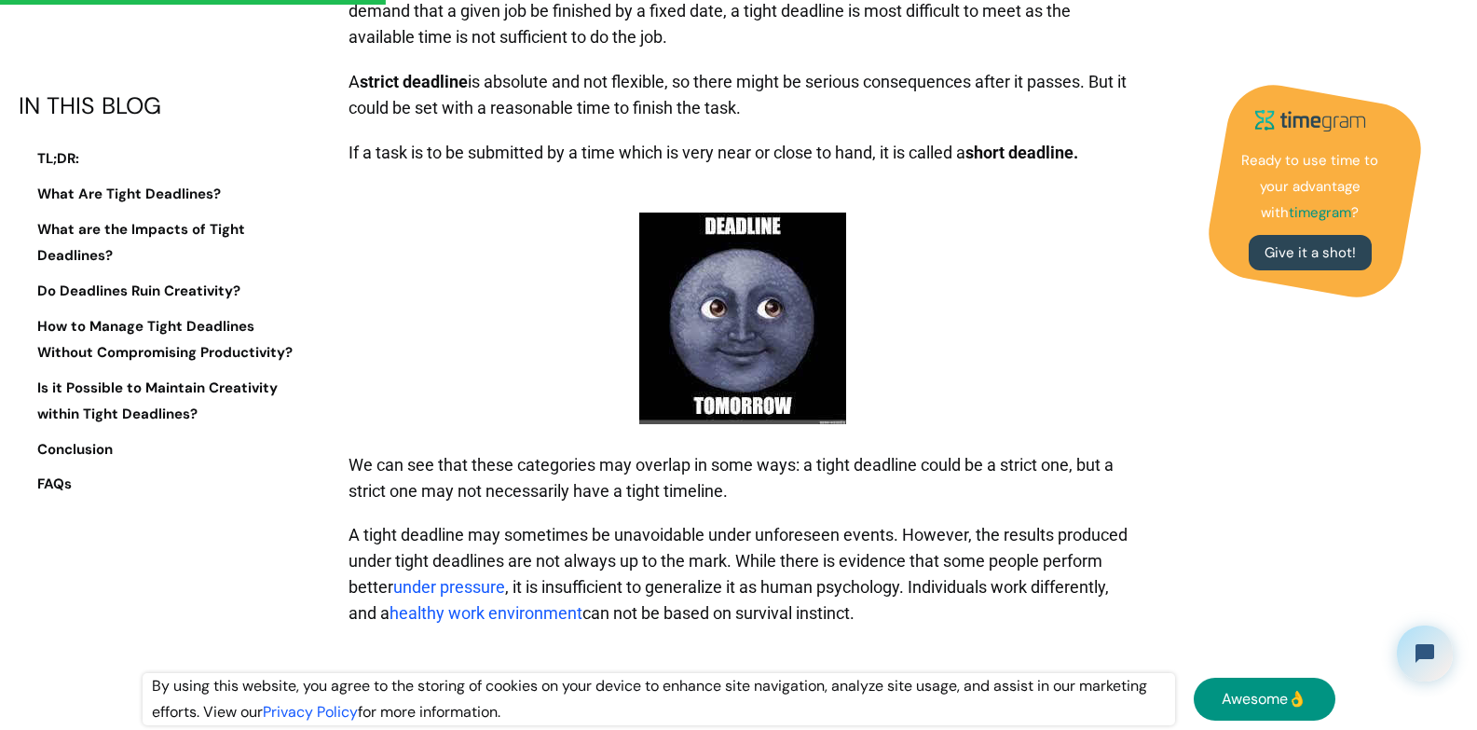
scroll to position [2703, 0]
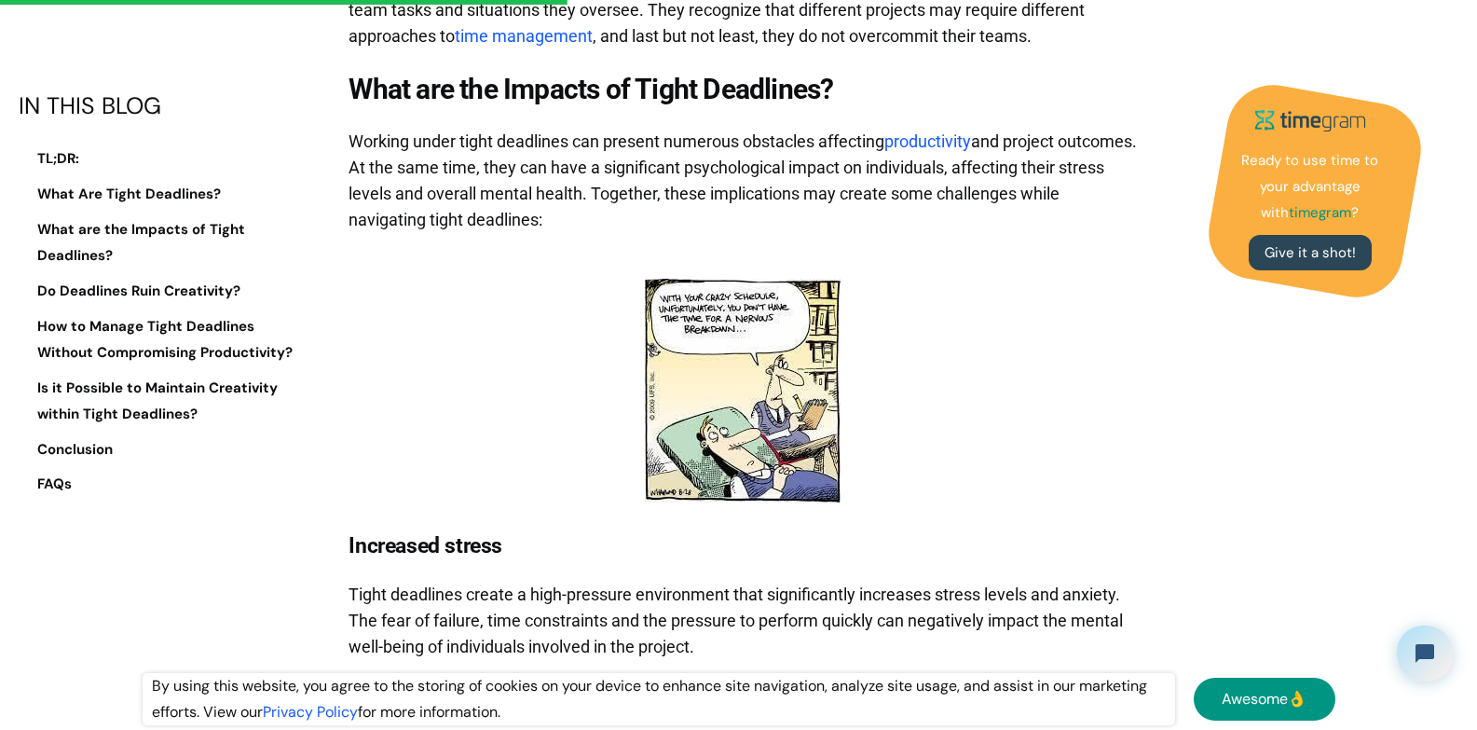
scroll to position [4847, 0]
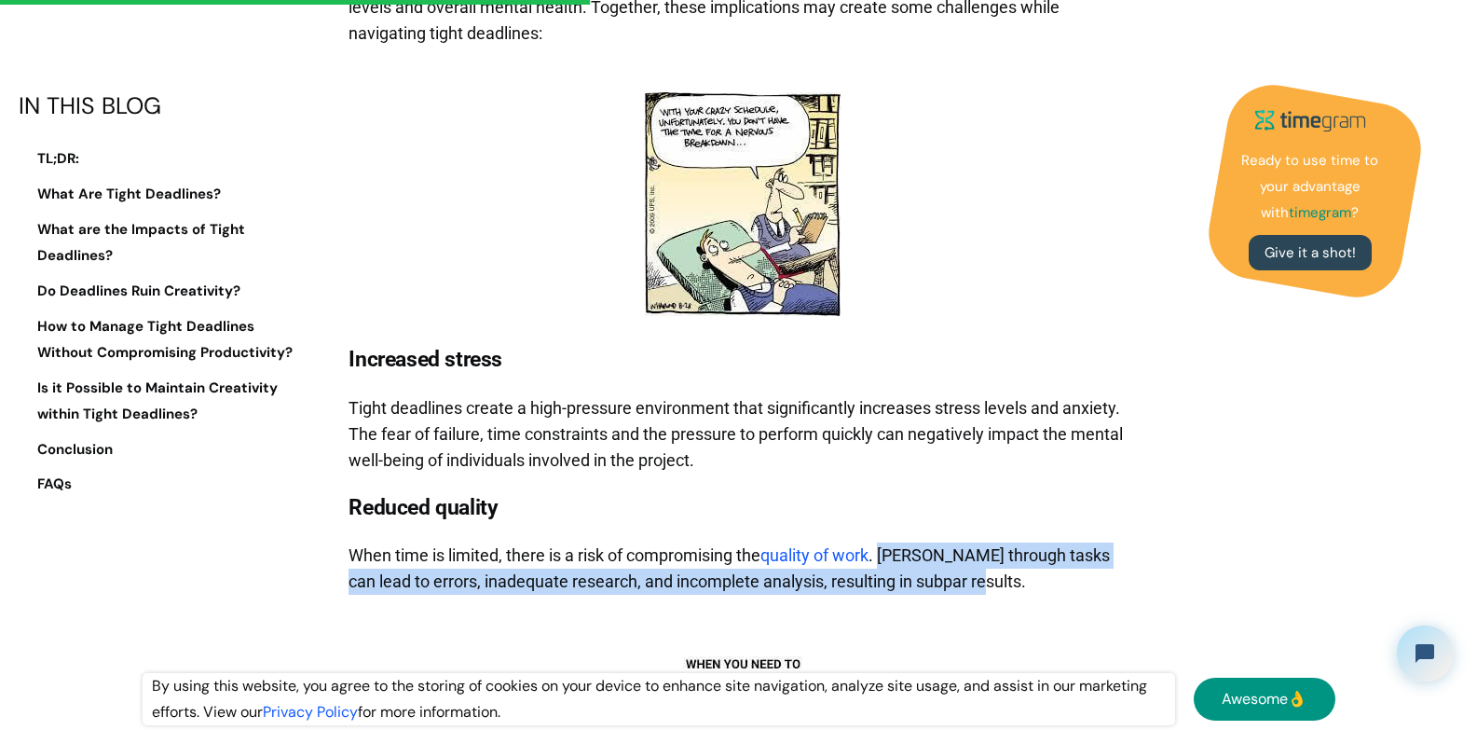
drag, startPoint x: 887, startPoint y: 554, endPoint x: 1129, endPoint y: 573, distance: 242.2
click at [1129, 573] on p "When time is limited, there is a risk of compromising the quality of work . [PE…" at bounding box center [743, 568] width 789 height 71
copy p "Rushing through tasks can lead to errors, inadequate research, and incomplete a…"
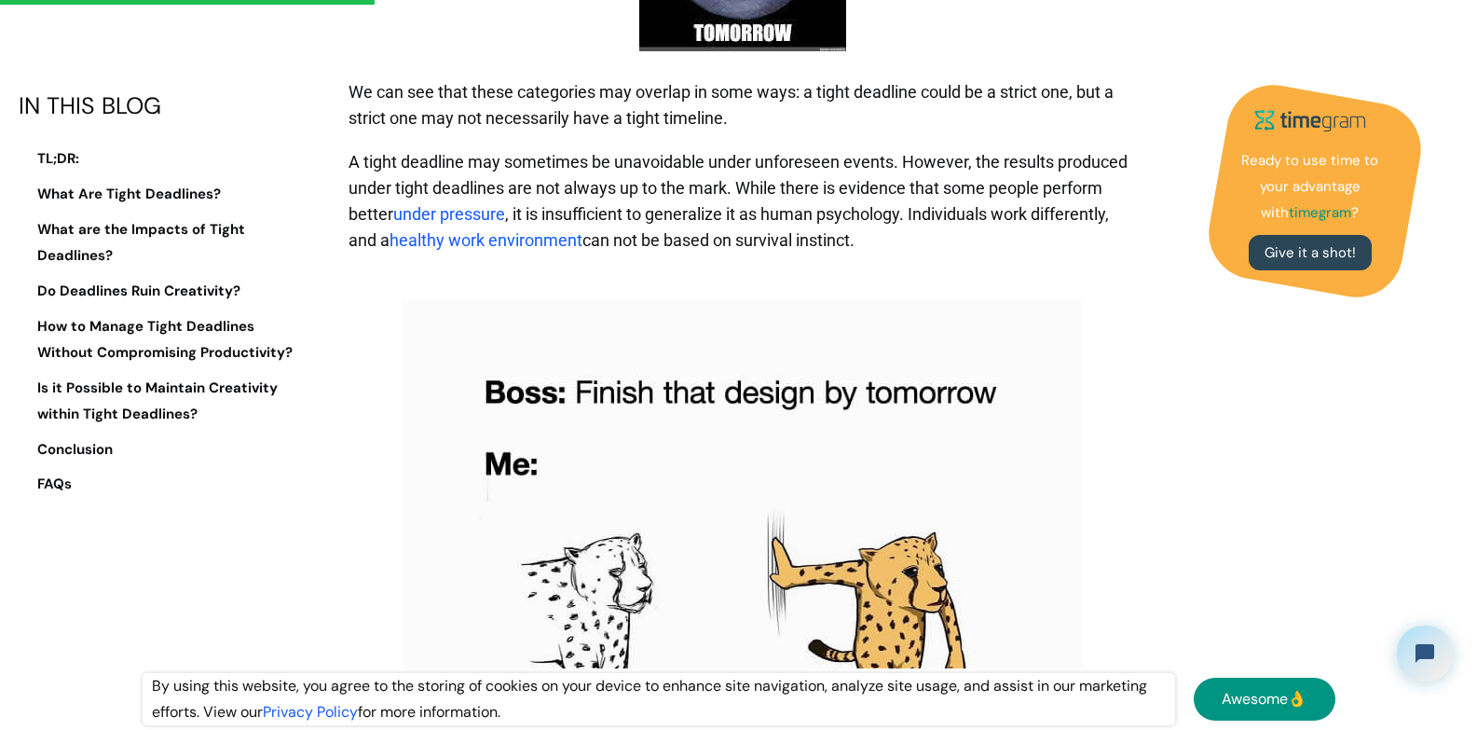
scroll to position [2983, 0]
